Goal: Task Accomplishment & Management: Manage account settings

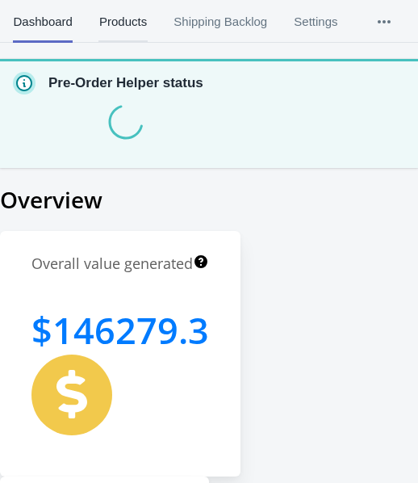
click at [136, 23] on span "Products" at bounding box center [122, 22] width 48 height 42
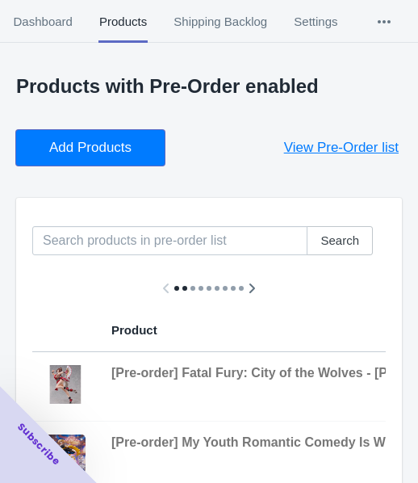
click at [159, 149] on button "Add Products" at bounding box center [90, 148] width 148 height 36
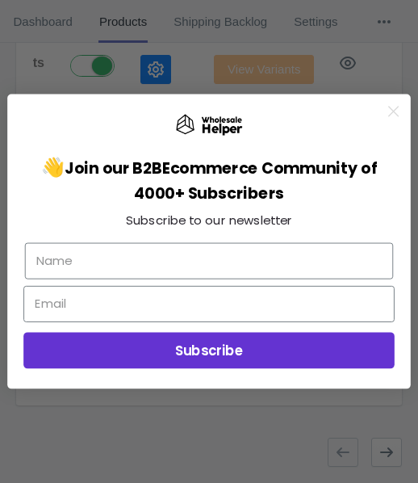
scroll to position [0, 956]
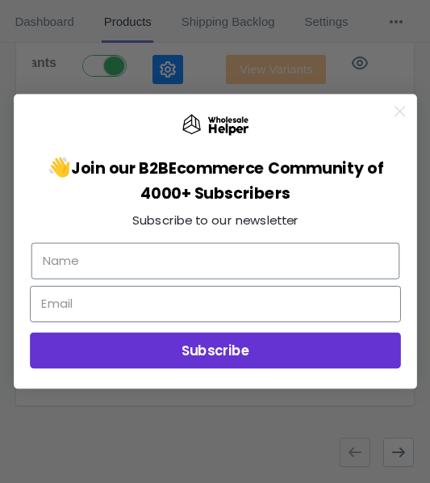
click at [402, 107] on circle "Close dialog" at bounding box center [399, 111] width 23 height 23
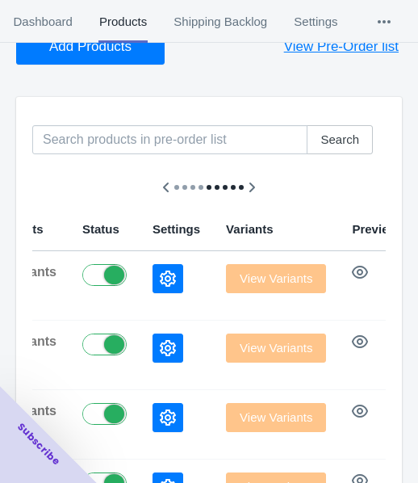
scroll to position [180, 0]
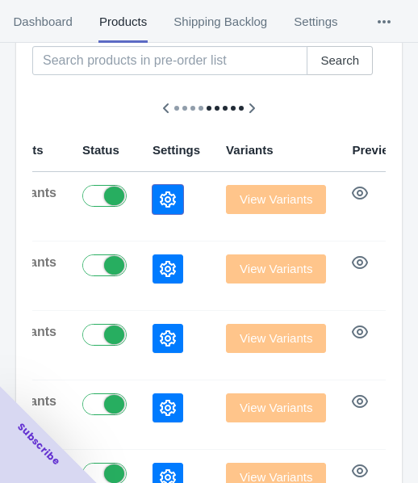
click at [160, 191] on icon "button" at bounding box center [168, 199] width 16 height 16
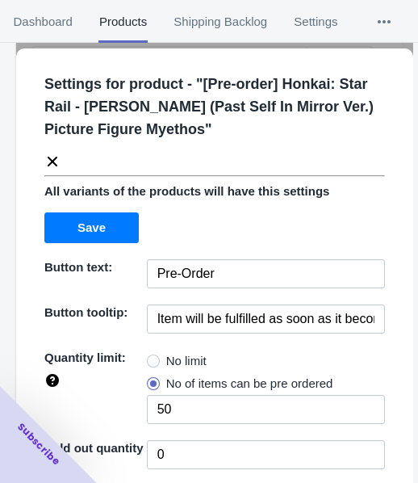
click at [186, 357] on span "No limit" at bounding box center [186, 361] width 40 height 16
click at [152, 357] on input "No limit" at bounding box center [151, 357] width 1 height 1
radio input "true"
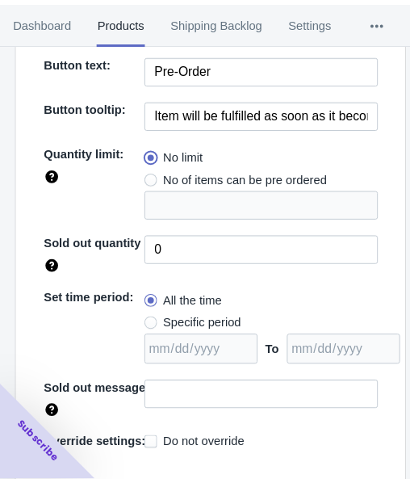
scroll to position [234, 0]
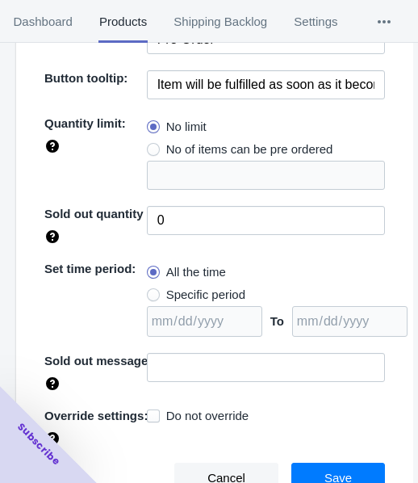
click at [198, 291] on span "Specific period" at bounding box center [205, 294] width 79 height 16
click at [152, 291] on input "Specific period" at bounding box center [151, 290] width 1 height 1
radio input "true"
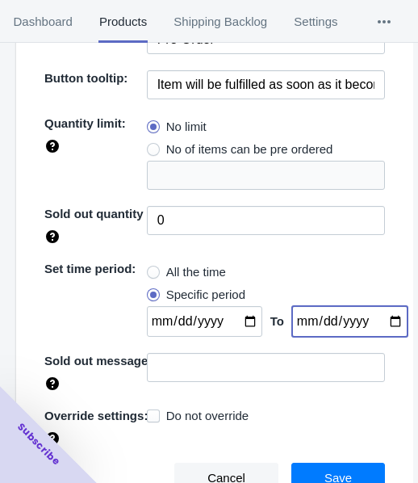
click at [374, 320] on input "date" at bounding box center [349, 321] width 115 height 31
type input "[DATE]"
click at [241, 317] on input "date" at bounding box center [204, 321] width 115 height 31
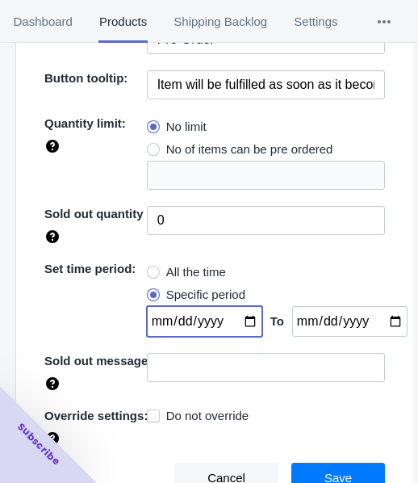
type input "[DATE]"
click at [327, 474] on span "Save" at bounding box center [337, 477] width 27 height 13
